Goal: Task Accomplishment & Management: Complete application form

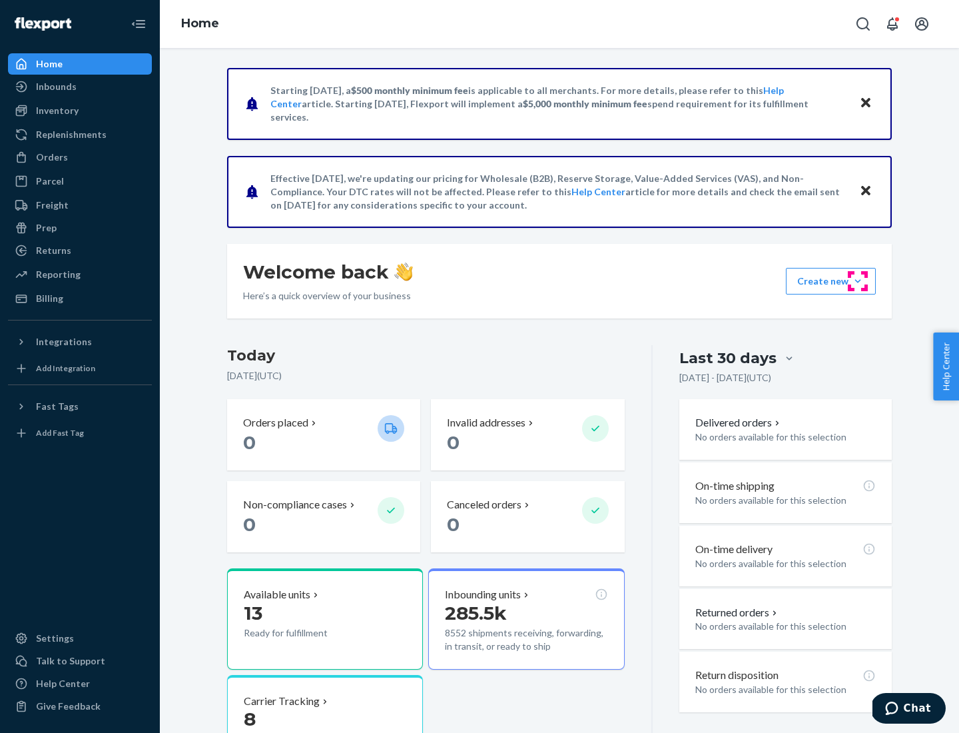
click at [858, 281] on button "Create new Create new inbound Create new order Create new product" at bounding box center [831, 281] width 90 height 27
click at [80, 87] on div "Inbounds" at bounding box center [79, 86] width 141 height 19
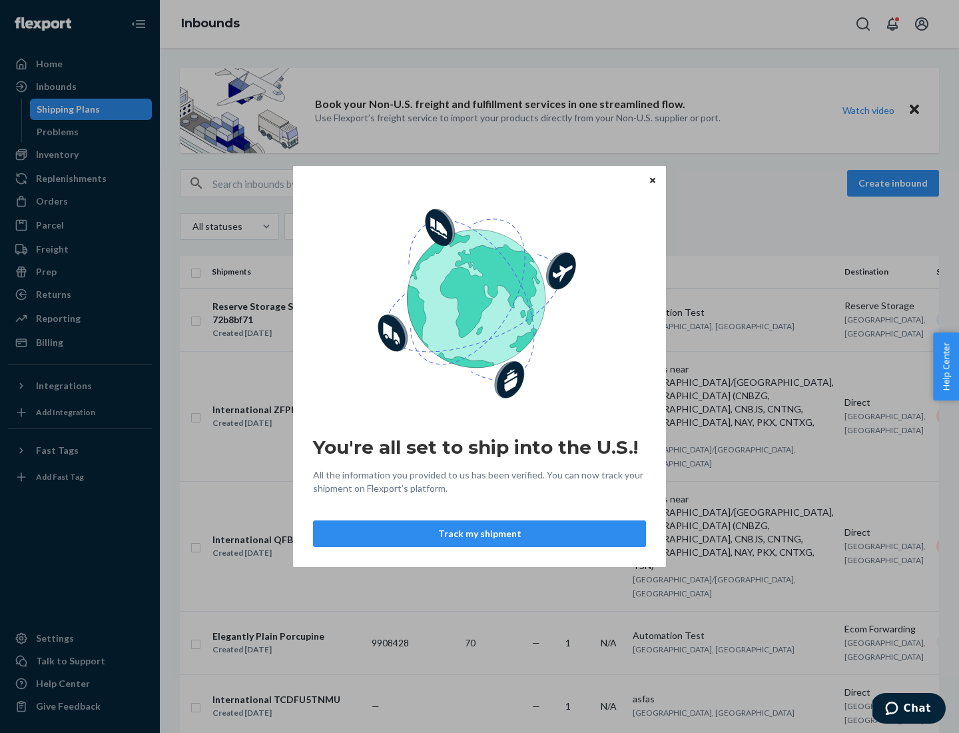
click at [480, 534] on button "Track my shipment" at bounding box center [479, 533] width 333 height 27
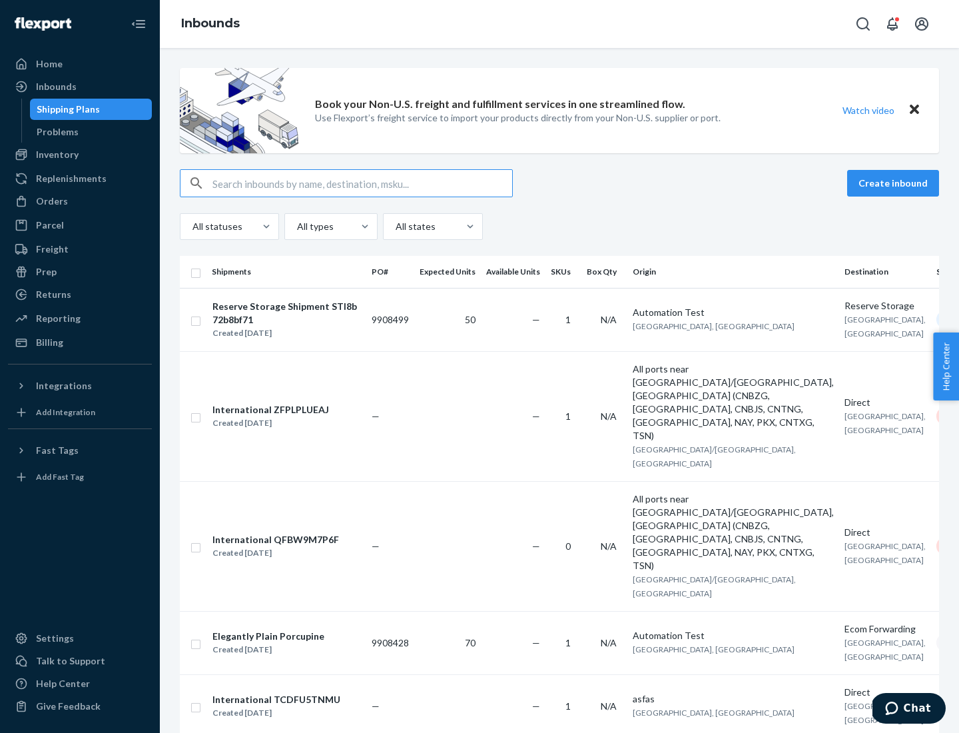
click at [895, 183] on button "Create inbound" at bounding box center [893, 183] width 92 height 27
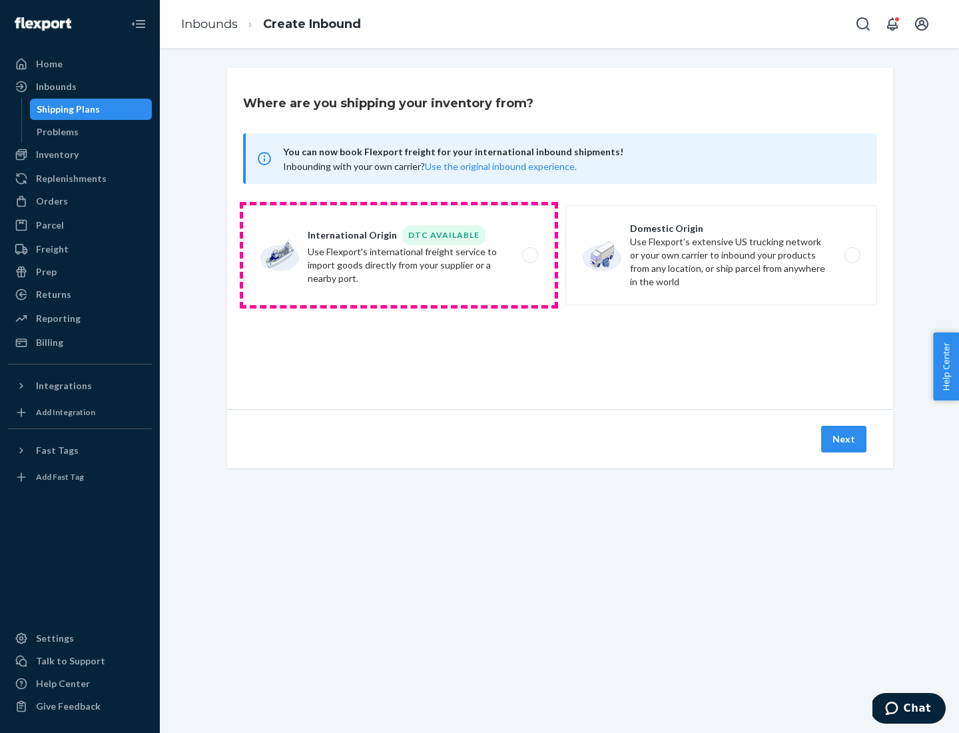
click at [399, 255] on label "International Origin DTC Available Use Flexport's international freight service…" at bounding box center [399, 255] width 312 height 100
click at [530, 255] on input "International Origin DTC Available Use Flexport's international freight service…" at bounding box center [534, 255] width 9 height 9
radio input "true"
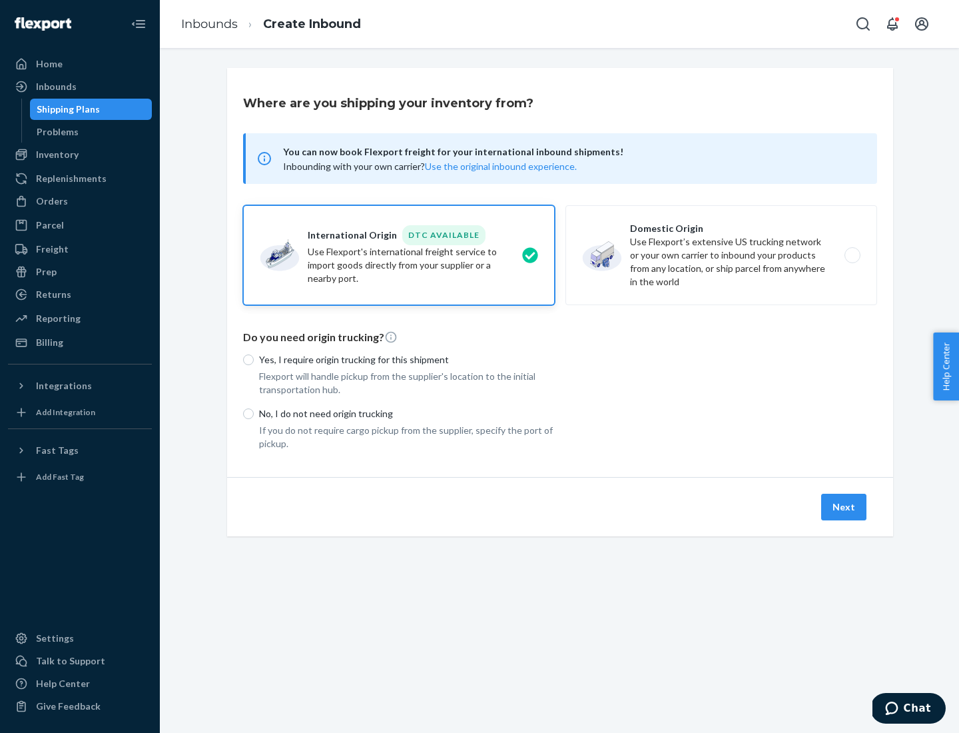
click at [407, 413] on p "No, I do not need origin trucking" at bounding box center [407, 413] width 296 height 13
click at [254, 413] on input "No, I do not need origin trucking" at bounding box center [248, 413] width 11 height 11
radio input "true"
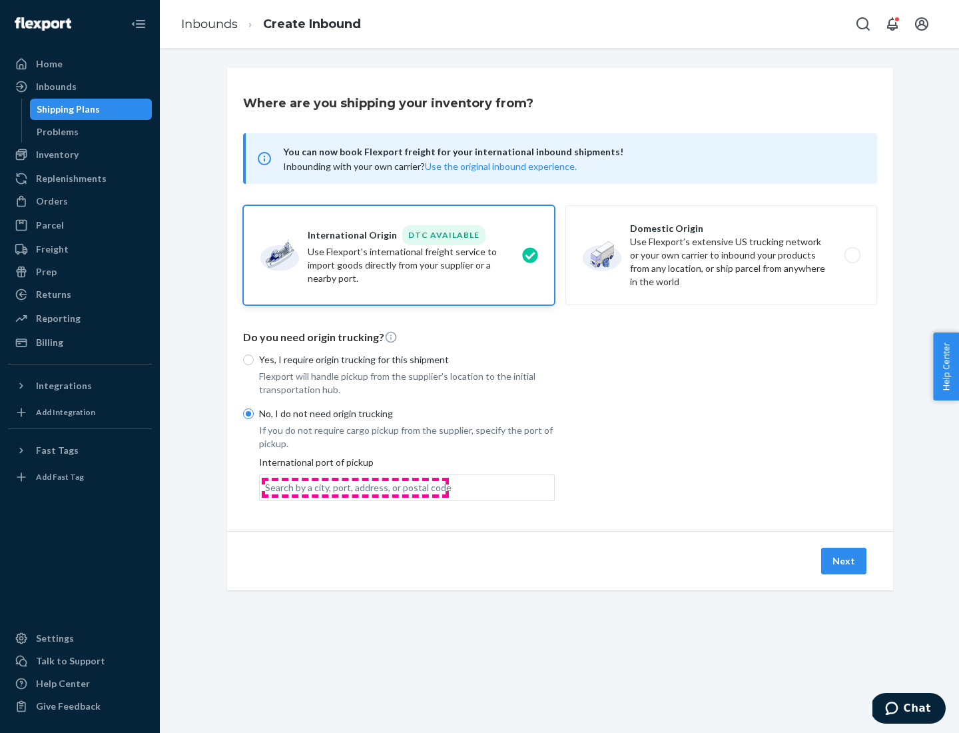
click at [355, 487] on div "Search by a city, port, address, or postal code" at bounding box center [358, 487] width 187 height 13
click at [266, 487] on input "Search by a city, port, address, or postal code" at bounding box center [265, 487] width 1 height 13
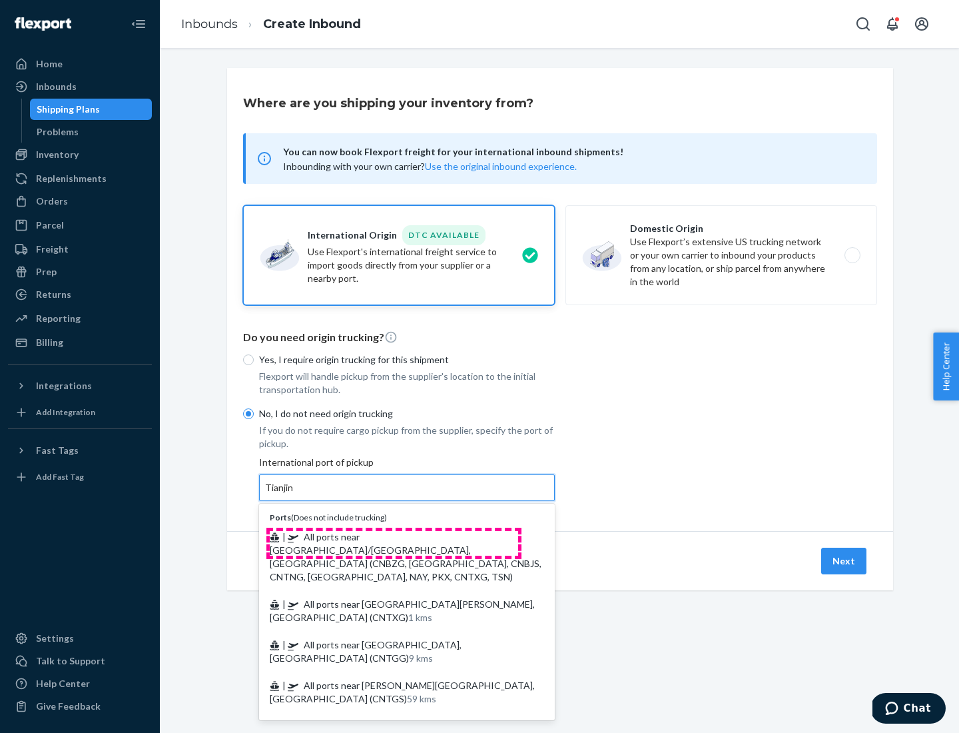
click at [394, 536] on span "| All ports near [GEOGRAPHIC_DATA]/[GEOGRAPHIC_DATA], [GEOGRAPHIC_DATA] (CNBZG,…" at bounding box center [406, 556] width 272 height 51
click at [294, 494] on input "Tianjin" at bounding box center [279, 487] width 29 height 13
type input "All ports near [GEOGRAPHIC_DATA]/[GEOGRAPHIC_DATA], [GEOGRAPHIC_DATA] (CNBZG, […"
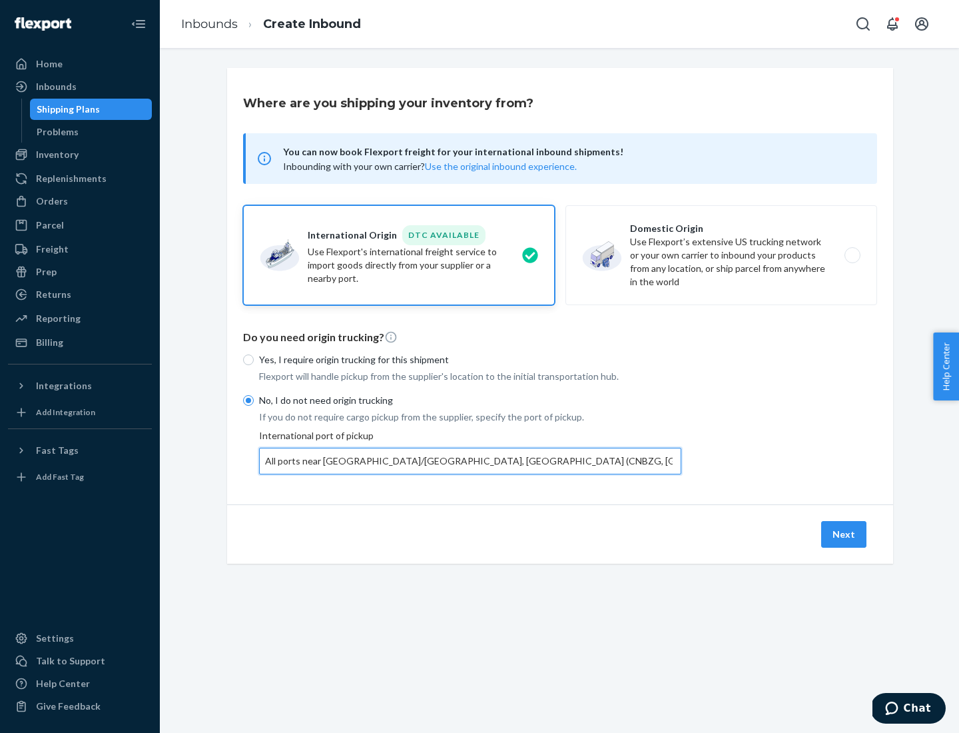
click at [845, 534] on button "Next" at bounding box center [843, 534] width 45 height 27
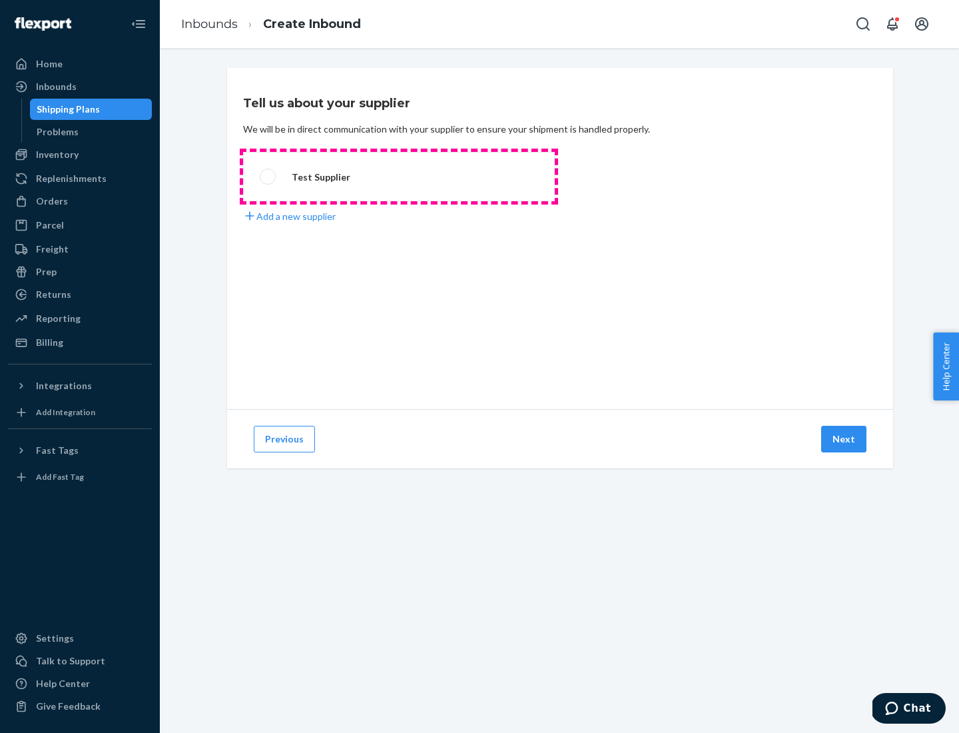
click at [399, 177] on label "Test Supplier" at bounding box center [399, 176] width 312 height 49
click at [268, 177] on input "Test Supplier" at bounding box center [264, 177] width 9 height 9
radio input "true"
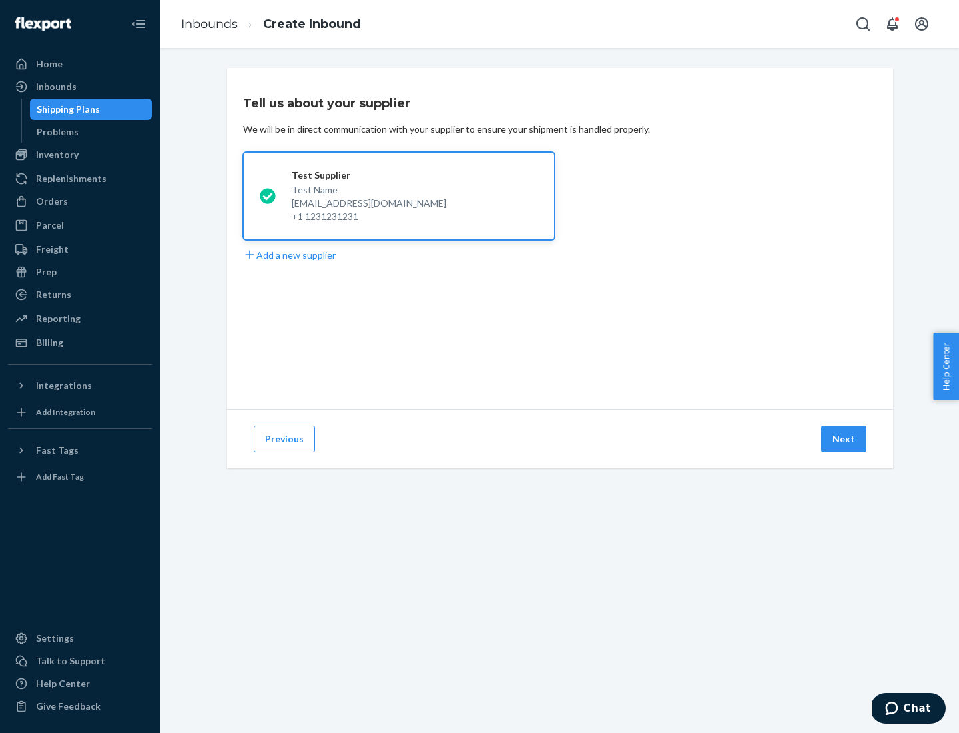
click at [845, 439] on button "Next" at bounding box center [843, 439] width 45 height 27
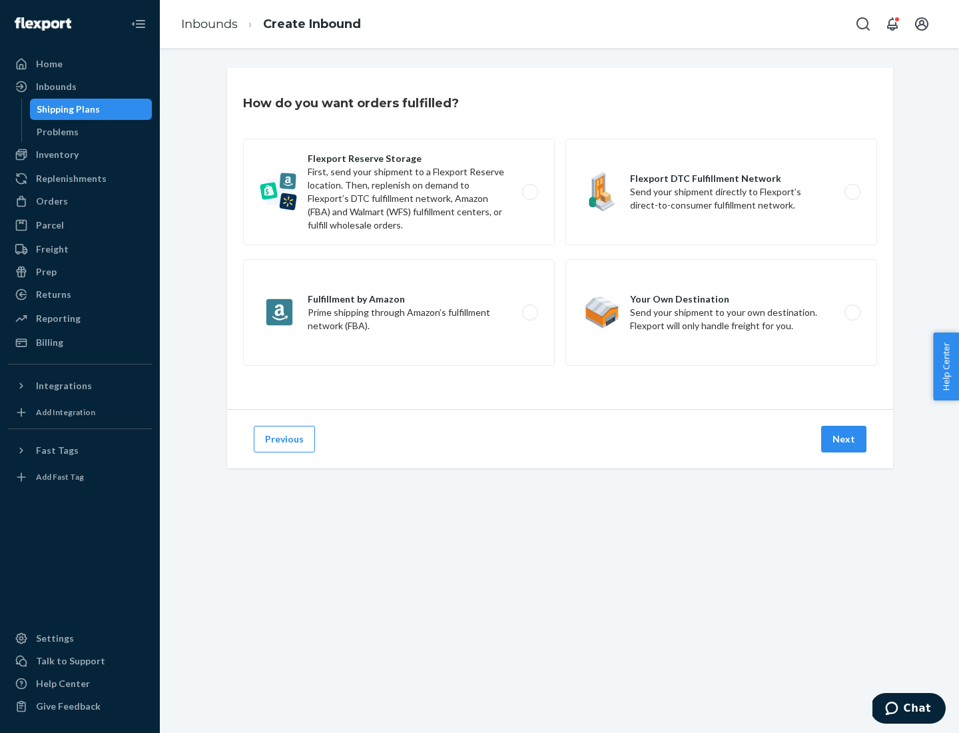
click at [560, 238] on div "Flexport Reserve Storage First, send your shipment to a Flexport Reserve locati…" at bounding box center [560, 254] width 634 height 231
click at [721, 192] on label "Flexport DTC Fulfillment Network Send your shipment directly to Flexport’s dire…" at bounding box center [722, 192] width 312 height 107
click at [852, 192] on input "Flexport DTC Fulfillment Network Send your shipment directly to Flexport’s dire…" at bounding box center [856, 192] width 9 height 9
radio input "true"
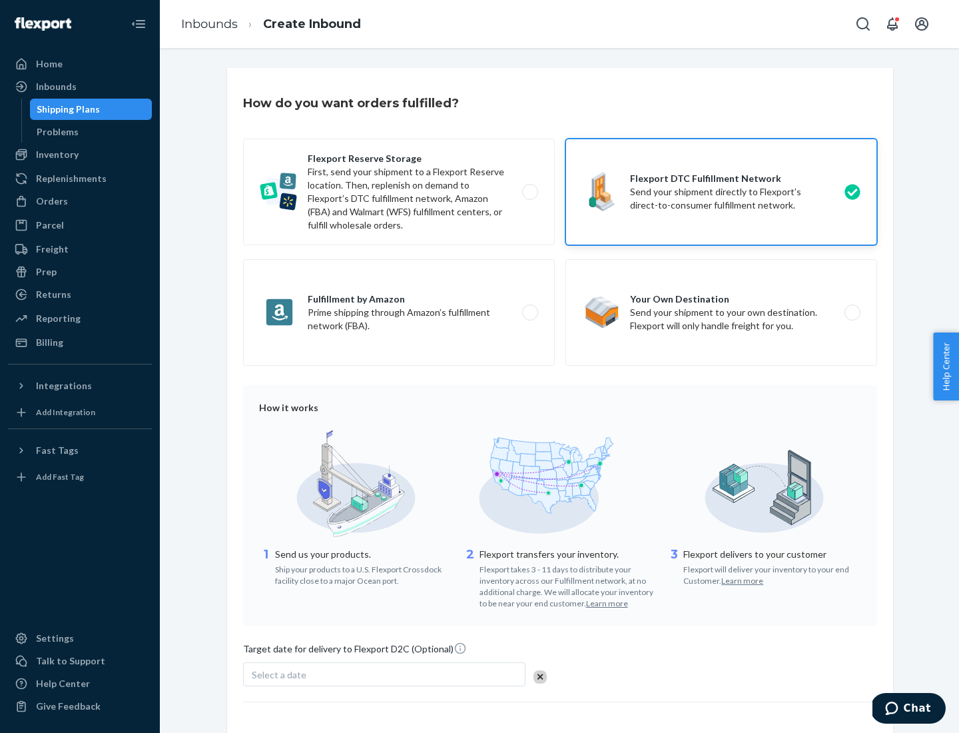
scroll to position [98, 0]
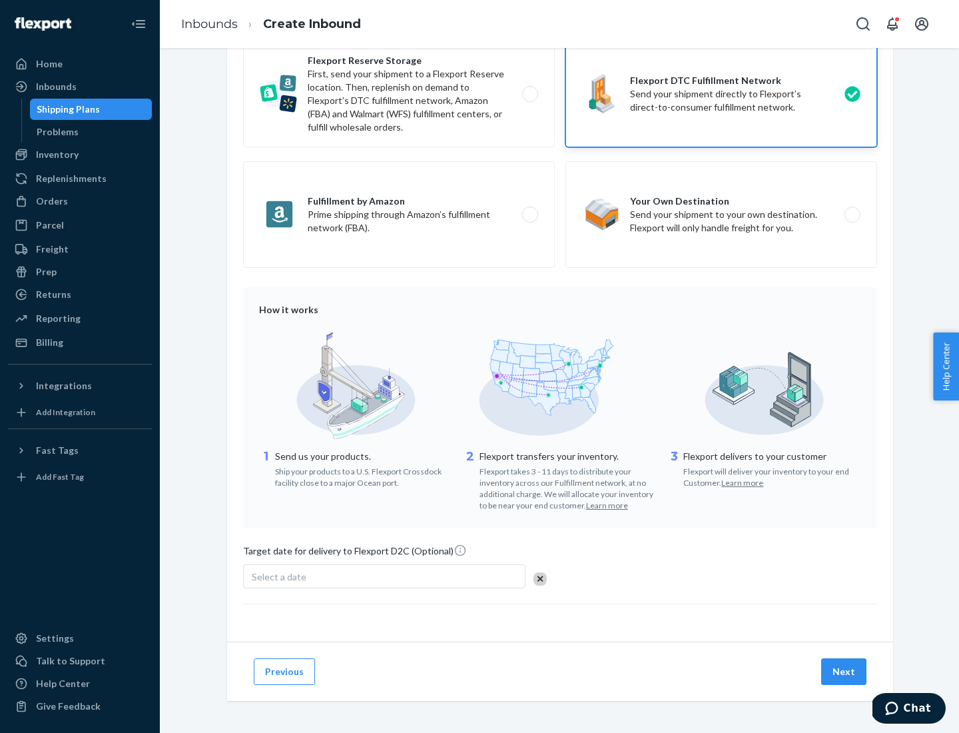
click at [845, 671] on button "Next" at bounding box center [843, 671] width 45 height 27
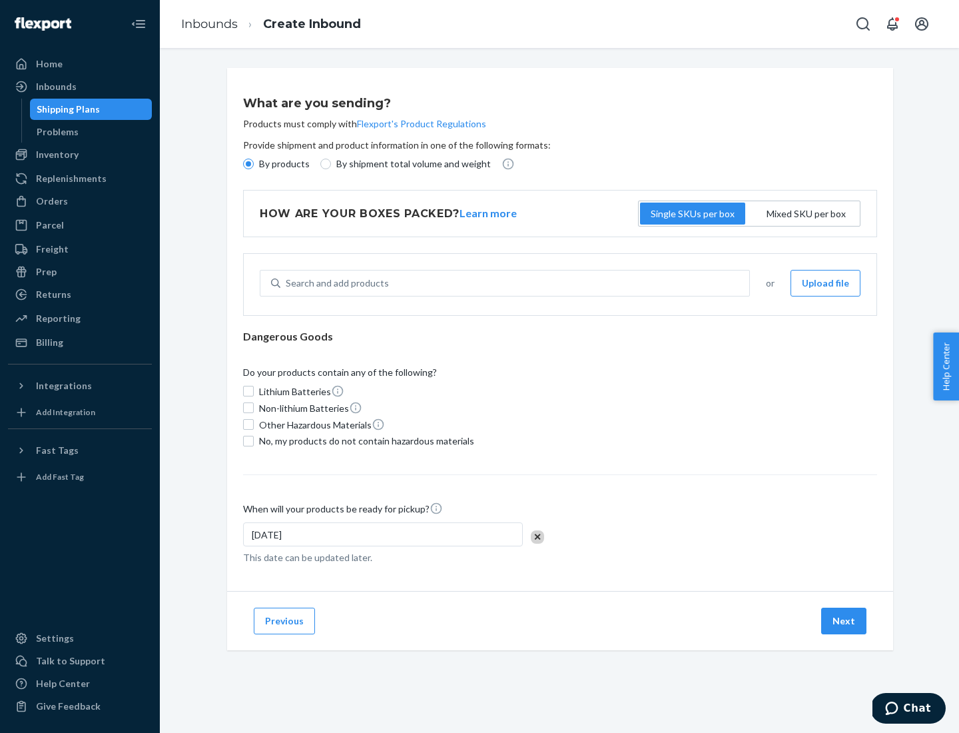
click at [283, 164] on p "By products" at bounding box center [284, 163] width 51 height 13
click at [254, 164] on input "By products" at bounding box center [248, 164] width 11 height 11
click at [335, 283] on div "Search and add products" at bounding box center [337, 282] width 103 height 13
click at [287, 283] on input "Search and add products" at bounding box center [286, 282] width 1 height 13
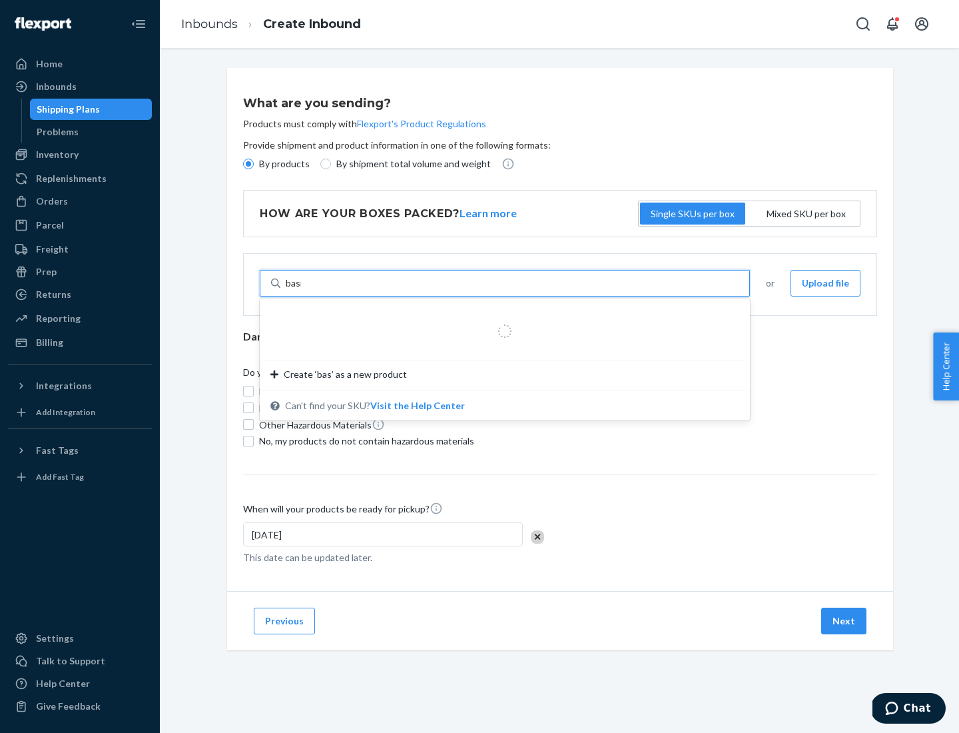
type input "basic"
click at [500, 315] on div "Basic Test Product 1" at bounding box center [499, 314] width 458 height 13
click at [308, 290] on input "basic" at bounding box center [297, 282] width 22 height 13
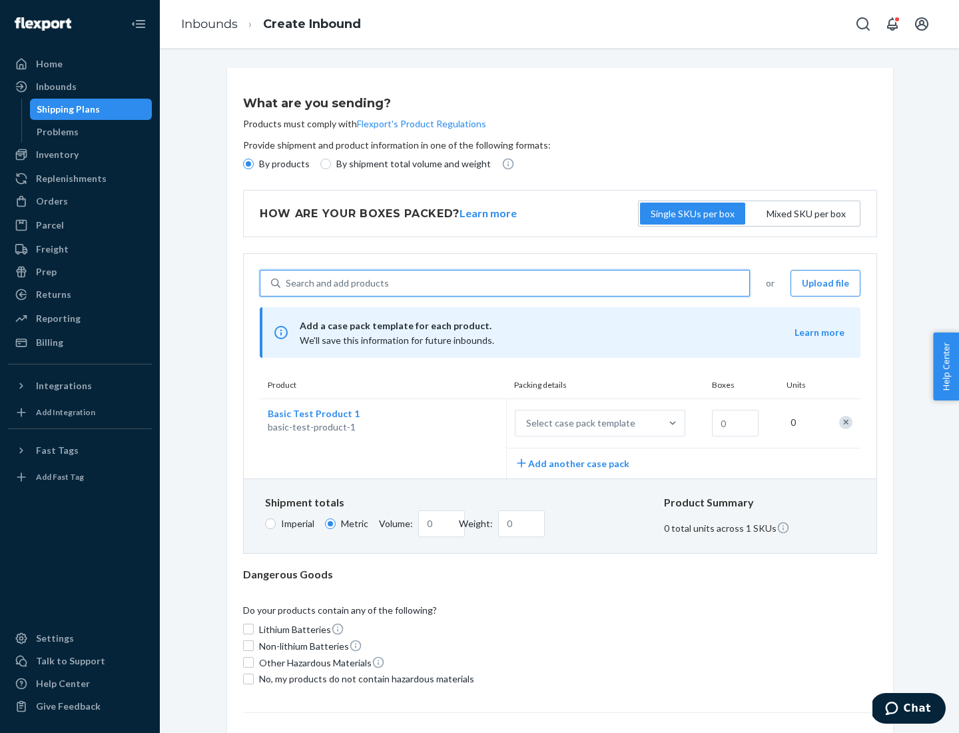
scroll to position [33, 0]
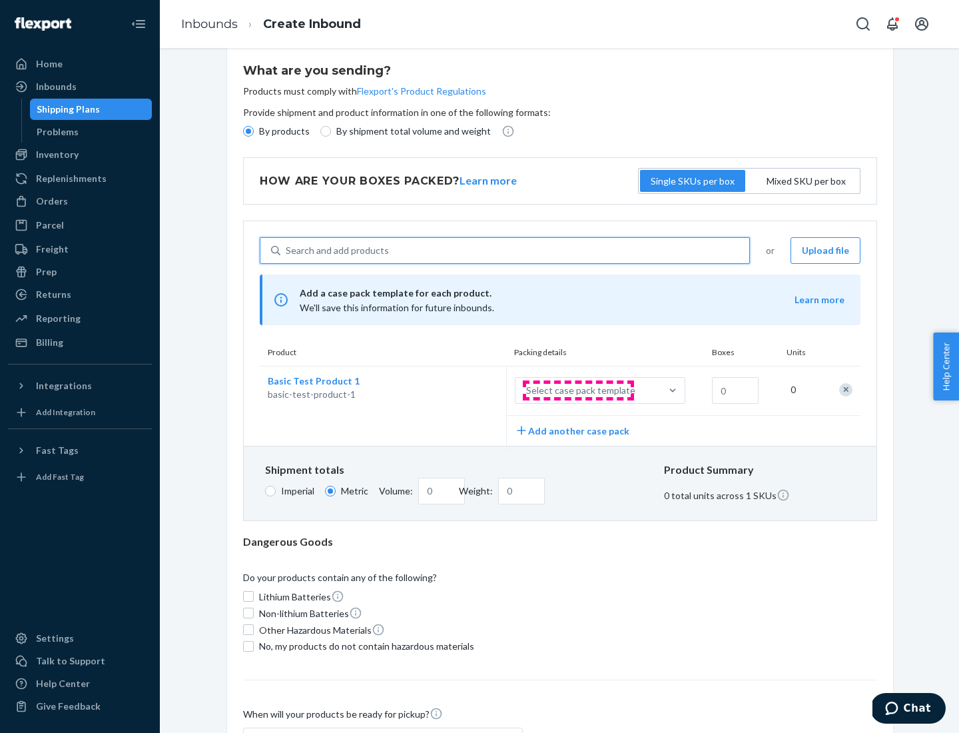
click at [578, 390] on div "Select case pack template" at bounding box center [580, 390] width 109 height 13
click at [460, 390] on input "Select case pack template" at bounding box center [460, 390] width 0 height 0
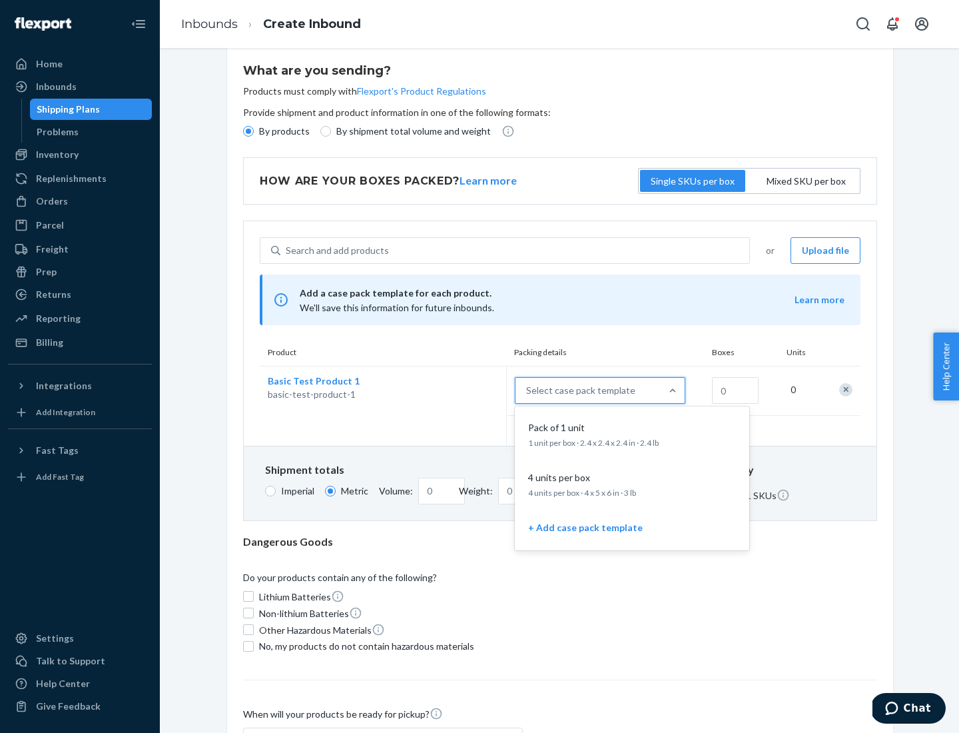
scroll to position [77, 0]
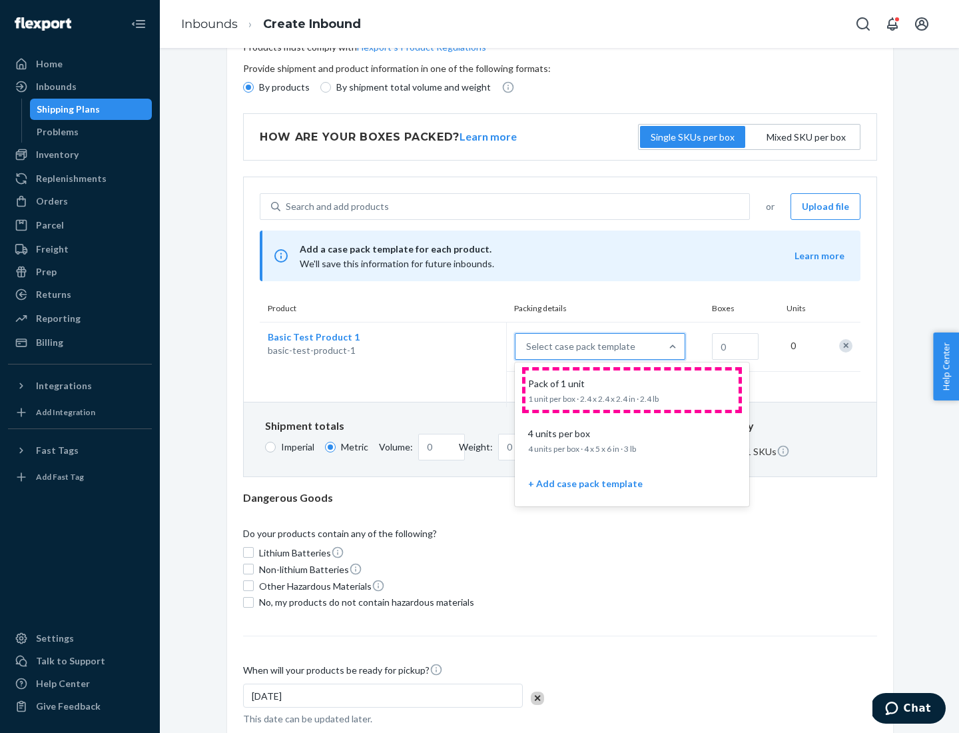
click at [632, 390] on div "Pack of 1 unit" at bounding box center [629, 383] width 213 height 13
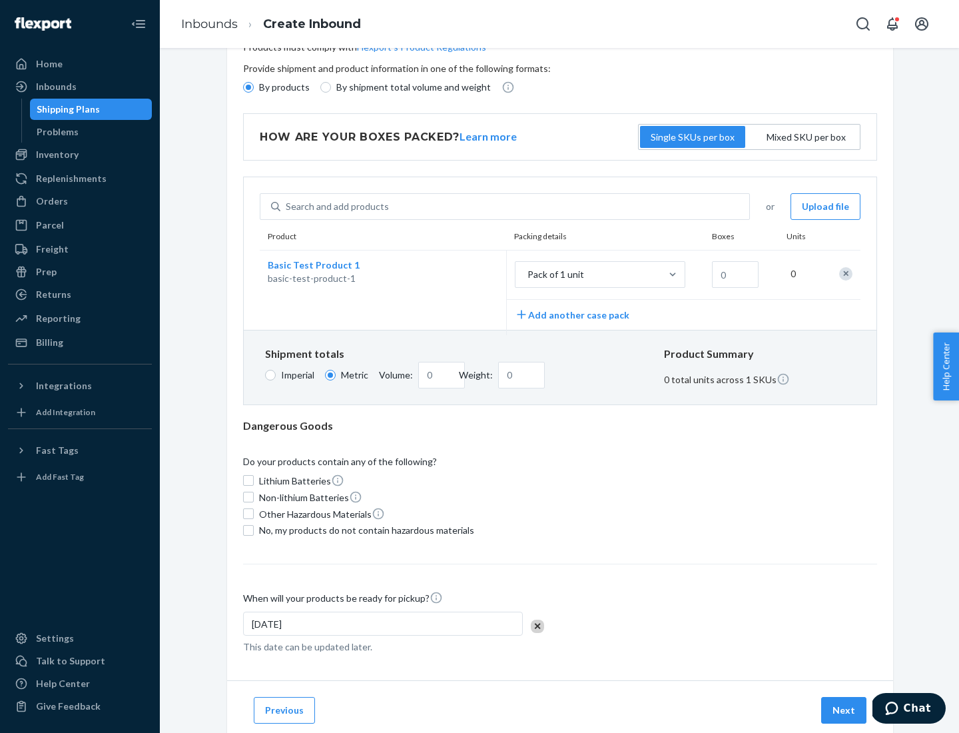
scroll to position [0, 0]
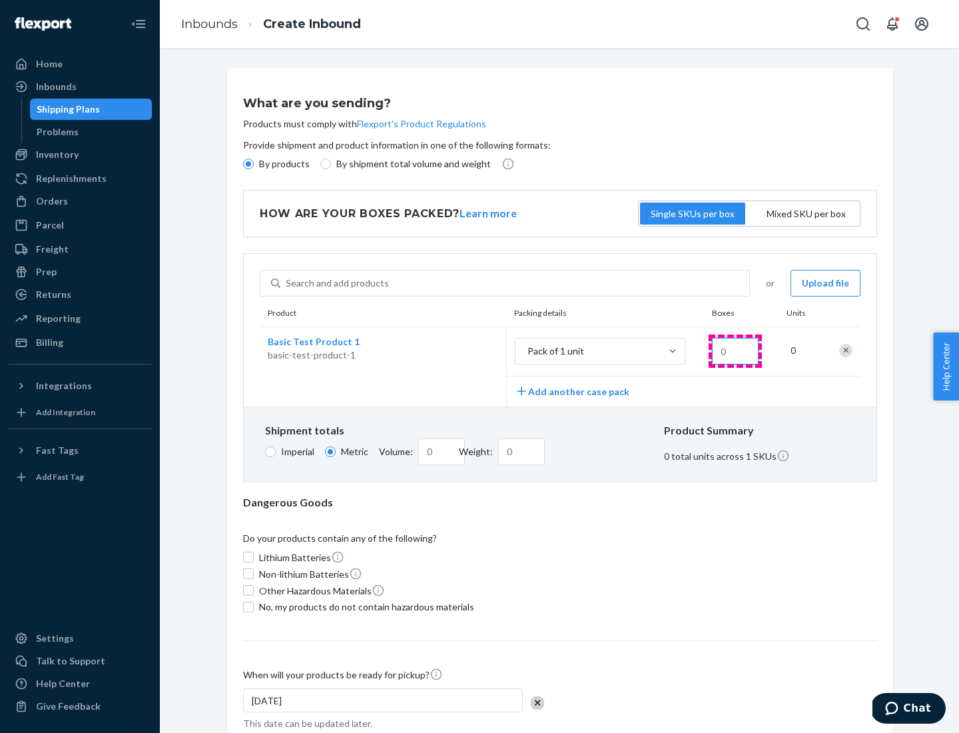
type input "1.09"
type input "1"
type input "10.89"
type input "10"
type input "0.02"
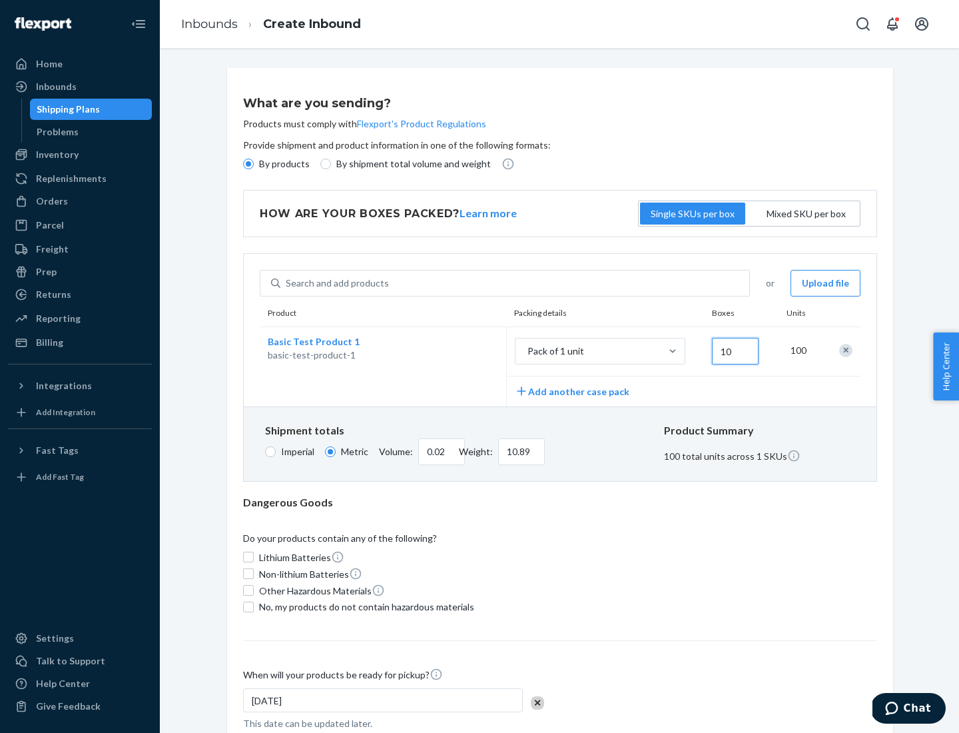
type input "108.86"
type input "100"
type input "0.23"
type input "1088.62"
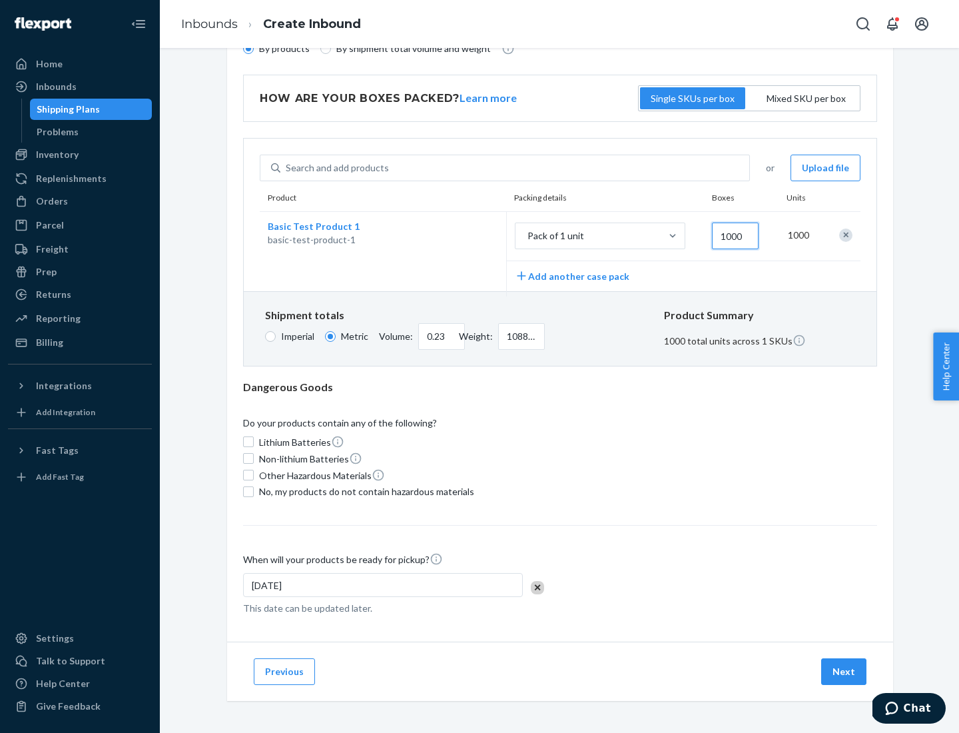
type input "1000"
click at [364, 491] on span "No, my products do not contain hazardous materials" at bounding box center [366, 491] width 215 height 13
click at [254, 491] on input "No, my products do not contain hazardous materials" at bounding box center [248, 491] width 11 height 11
checkbox input "true"
click at [845, 671] on button "Next" at bounding box center [843, 671] width 45 height 27
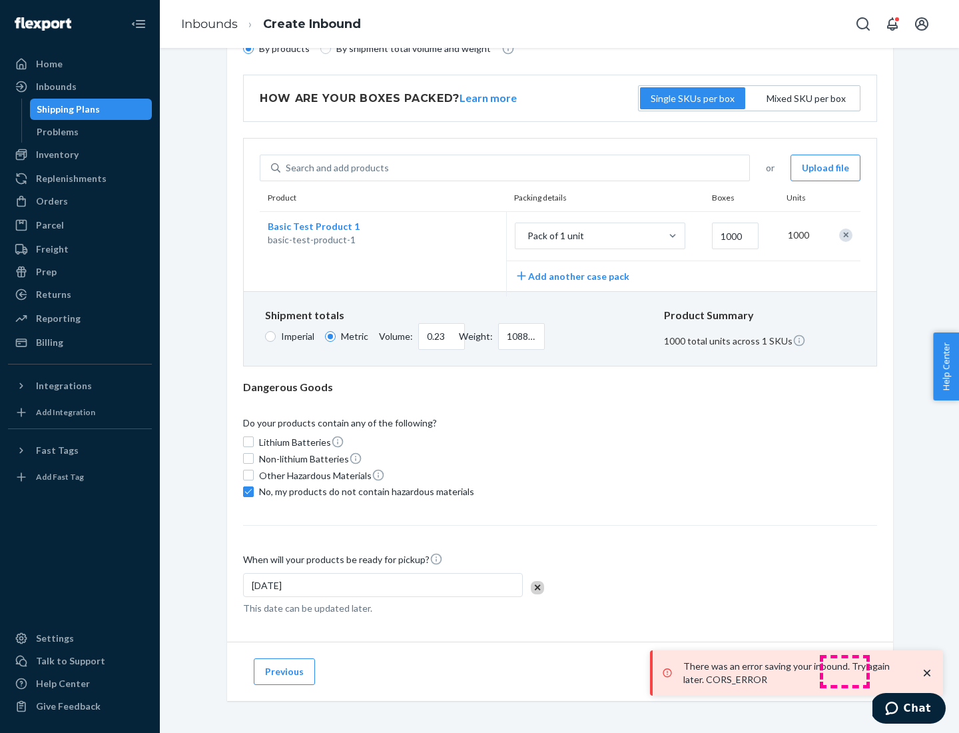
click at [845, 671] on p "There was an error saving your inbound. Try again later. CORS_ERROR" at bounding box center [796, 673] width 224 height 27
